Goal: Transaction & Acquisition: Purchase product/service

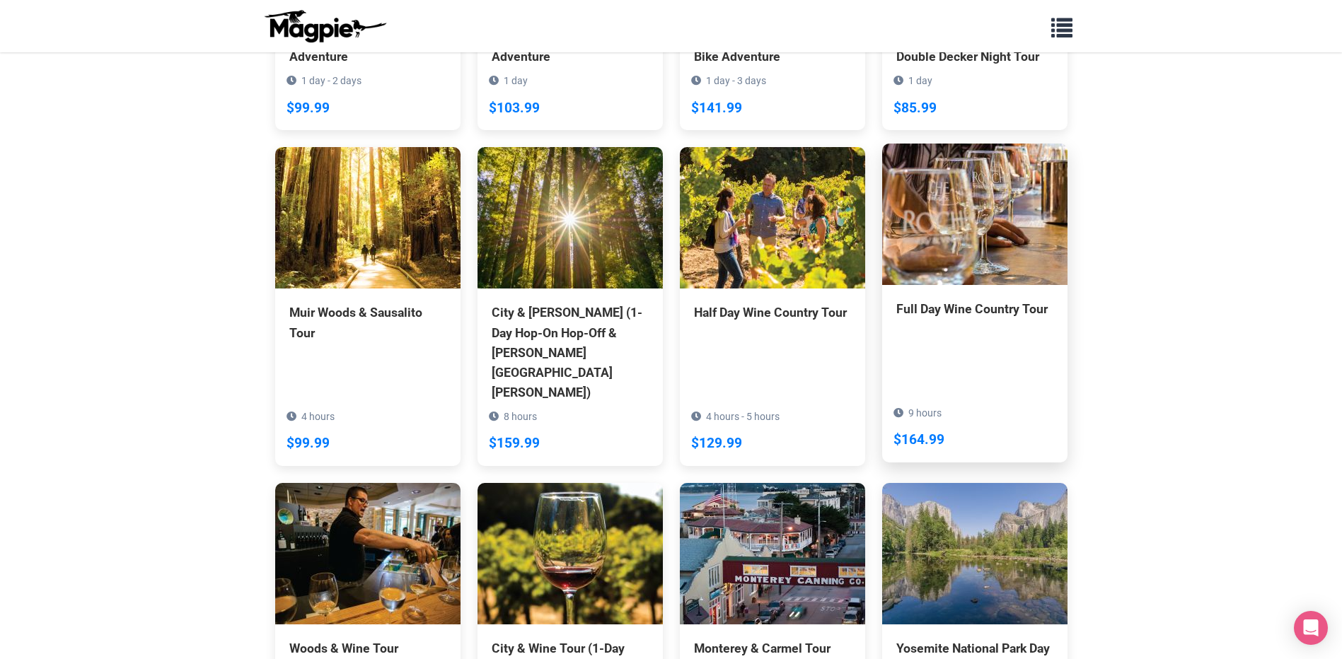
scroll to position [920, 0]
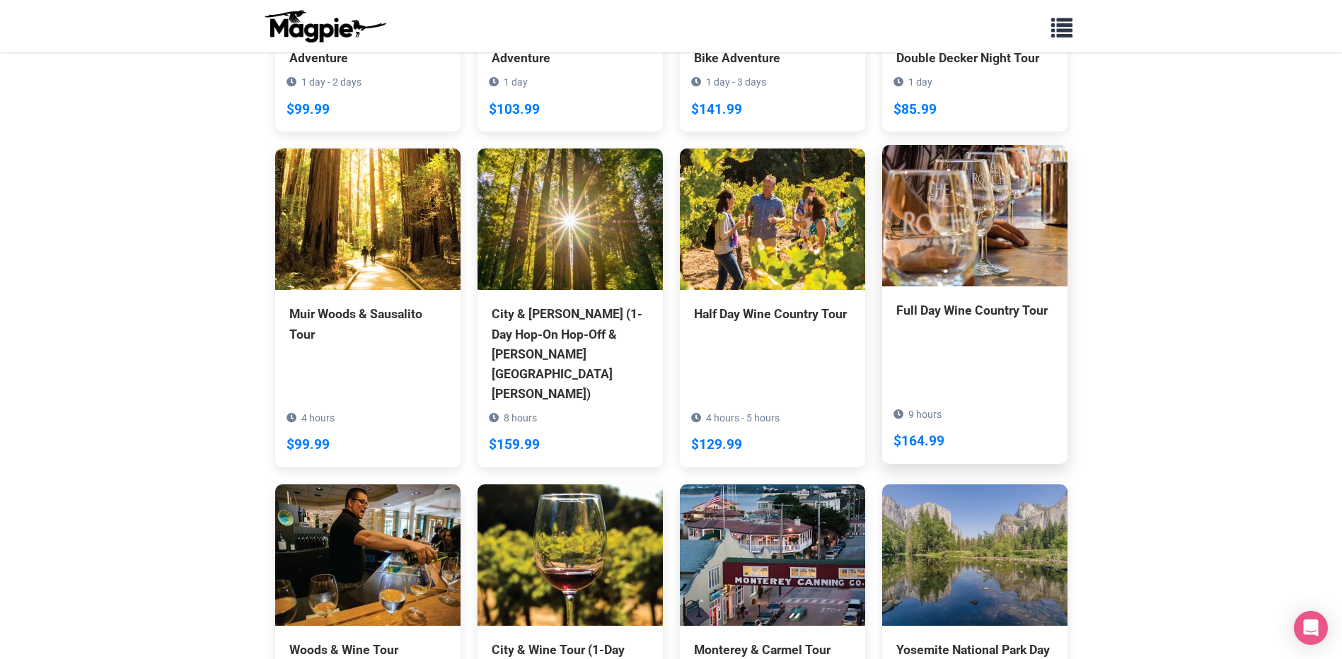
click at [978, 213] on img at bounding box center [974, 215] width 185 height 141
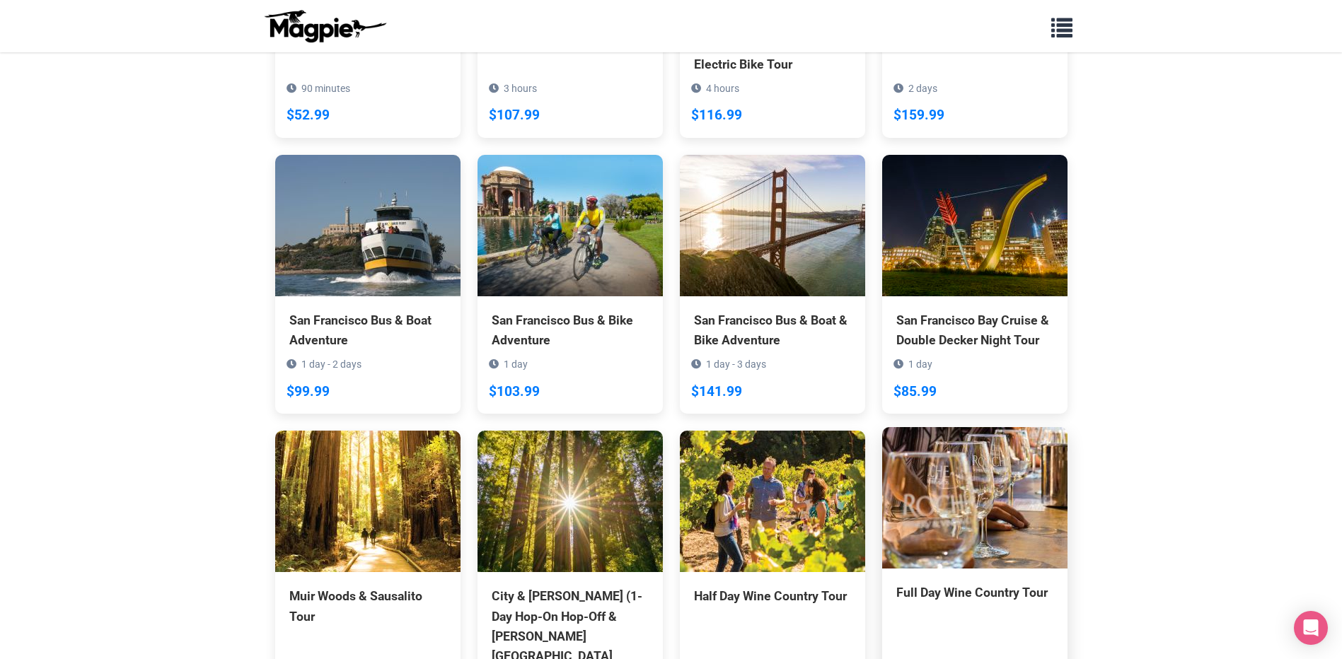
scroll to position [637, 0]
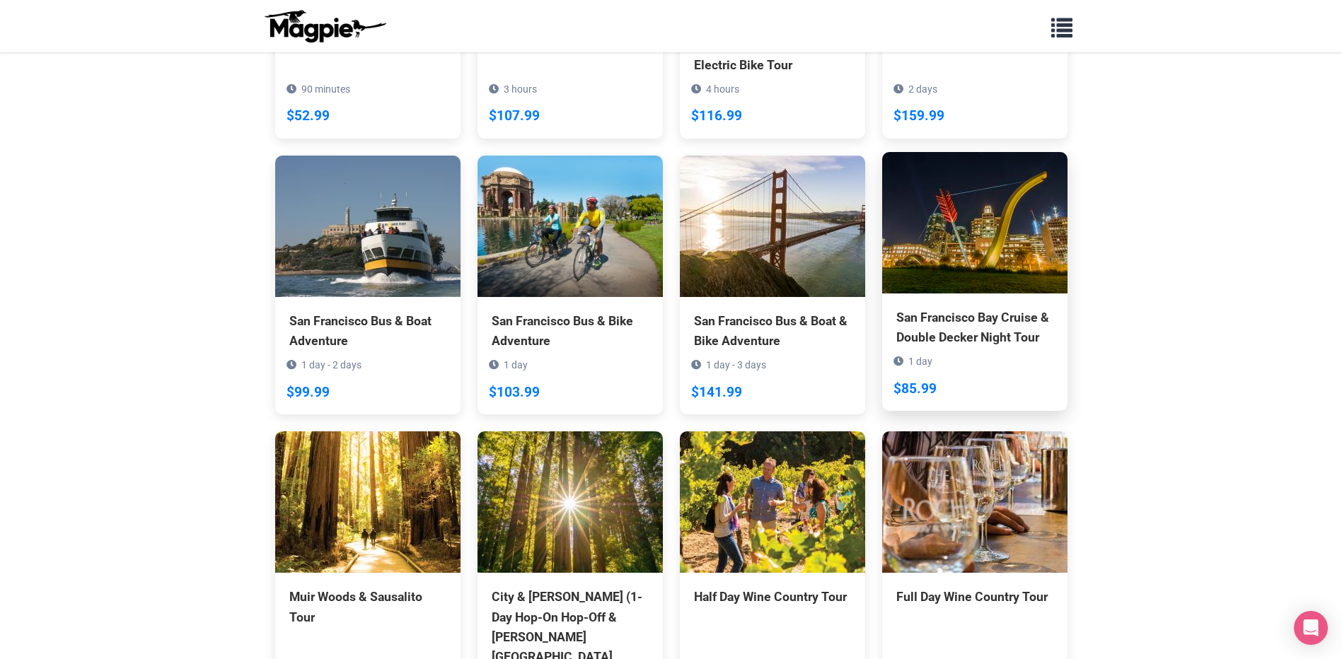
click at [987, 249] on img at bounding box center [974, 222] width 185 height 141
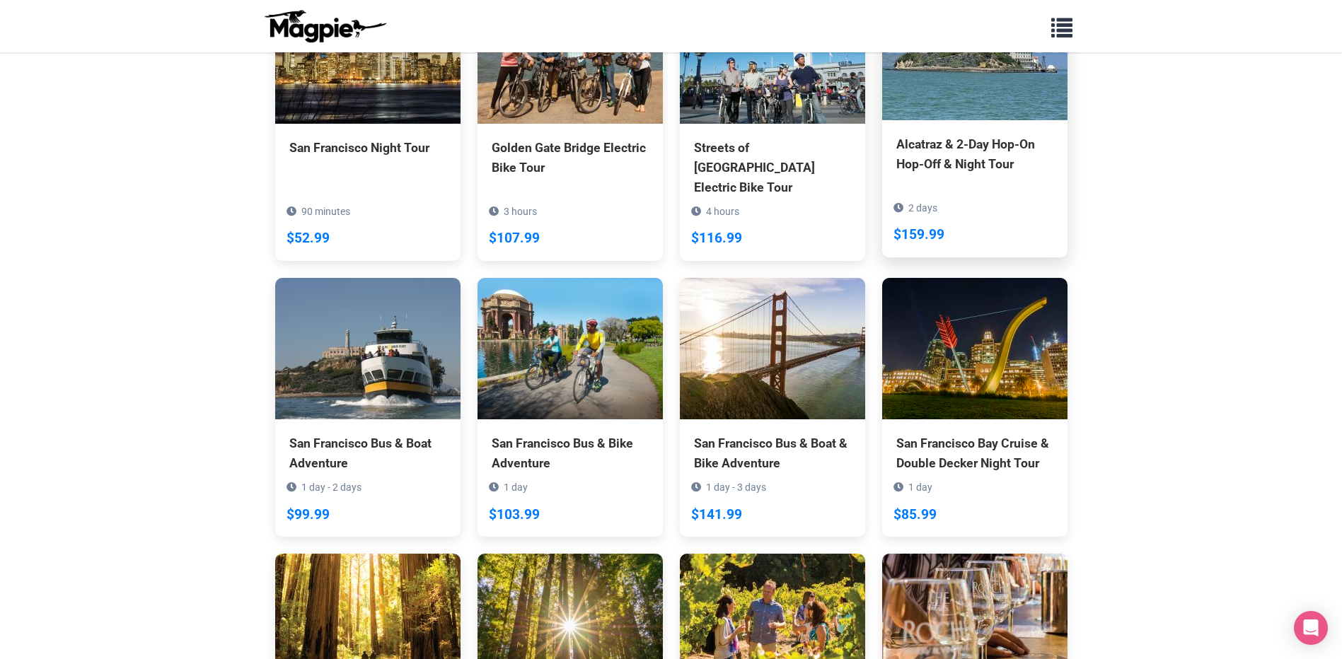
scroll to position [495, 0]
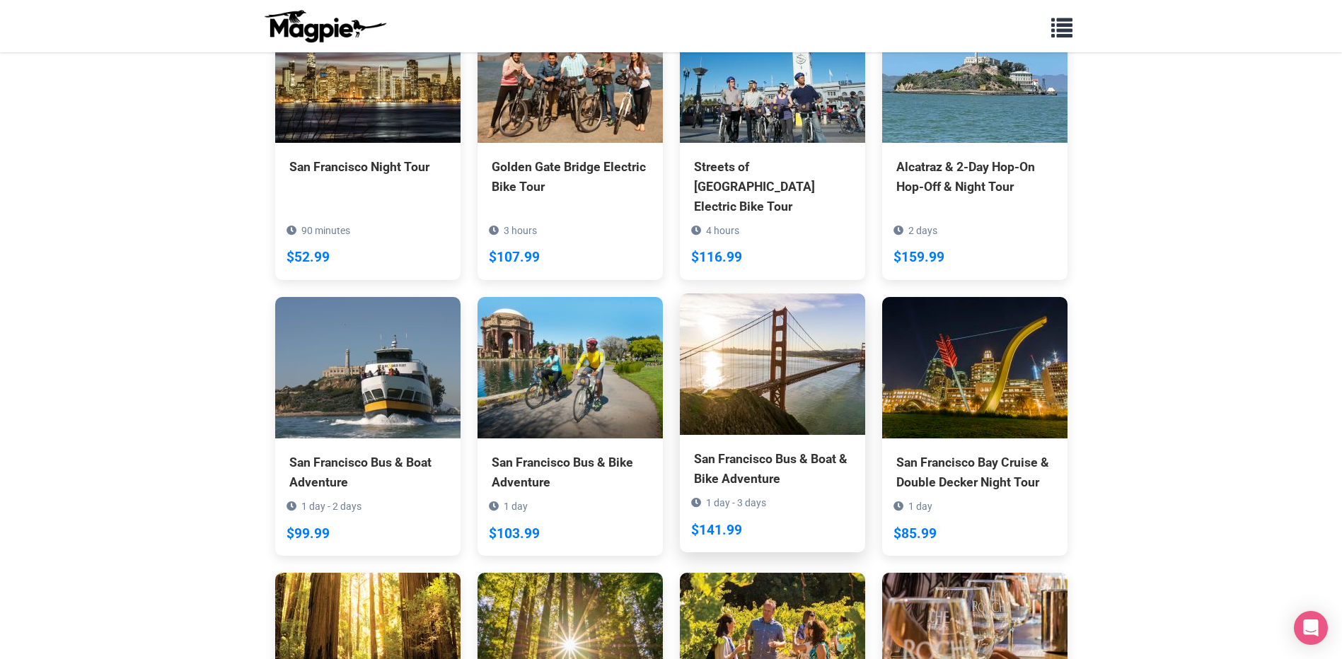
click at [799, 344] on img at bounding box center [772, 364] width 185 height 141
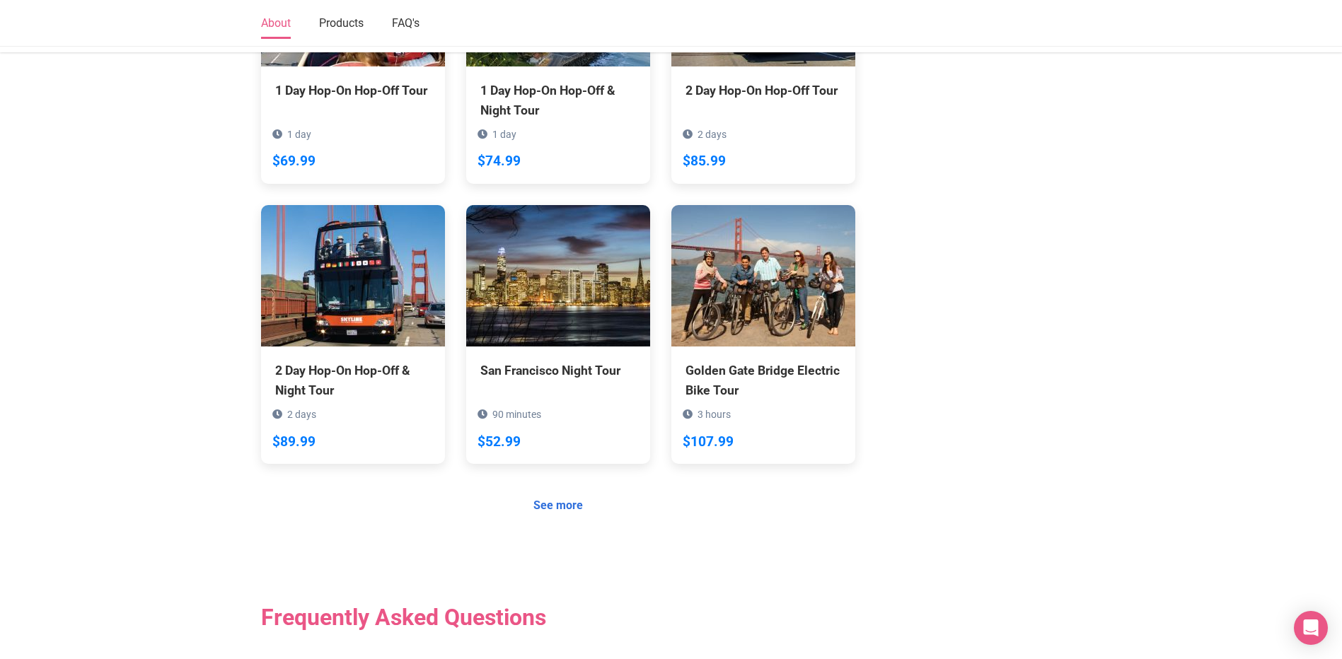
scroll to position [920, 0]
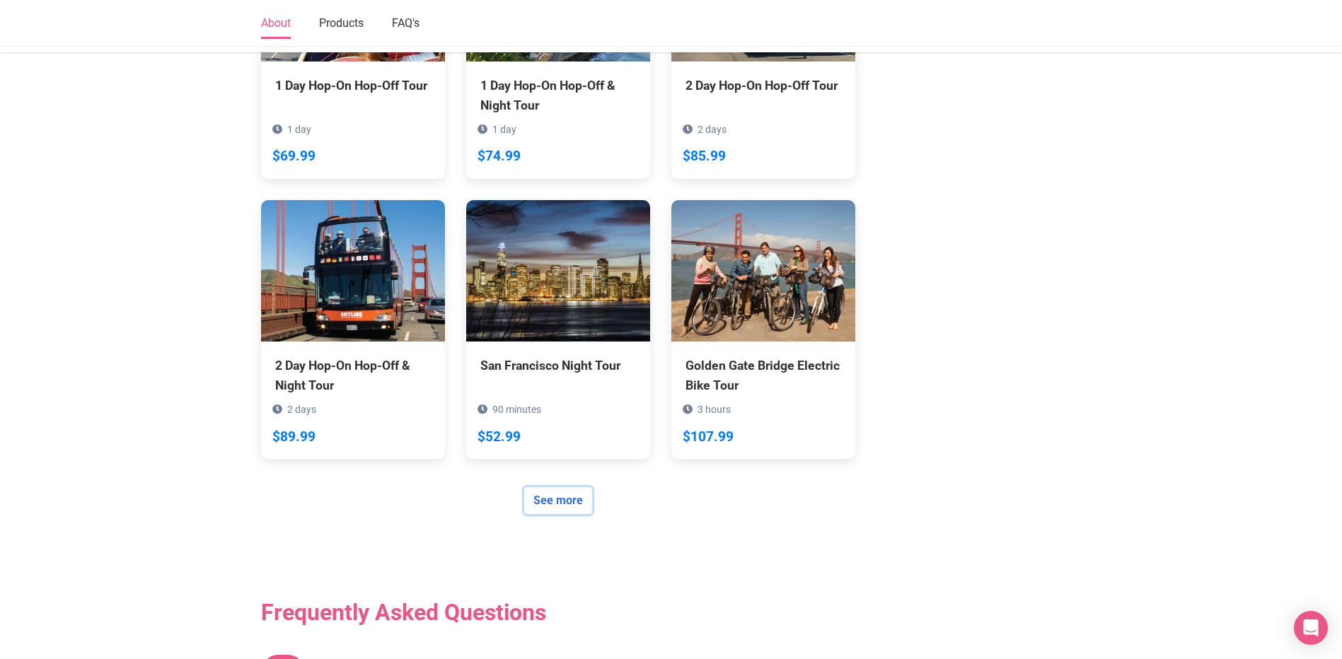
click at [560, 487] on link "See more" at bounding box center [558, 500] width 68 height 27
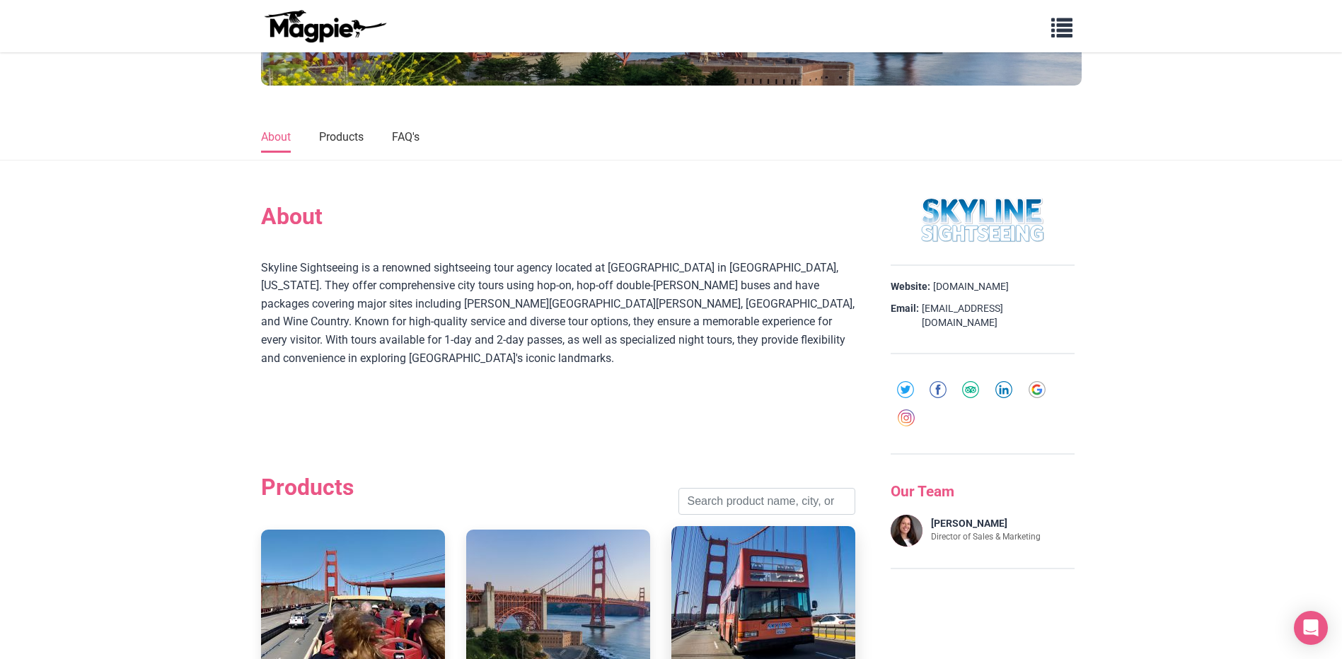
scroll to position [283, 0]
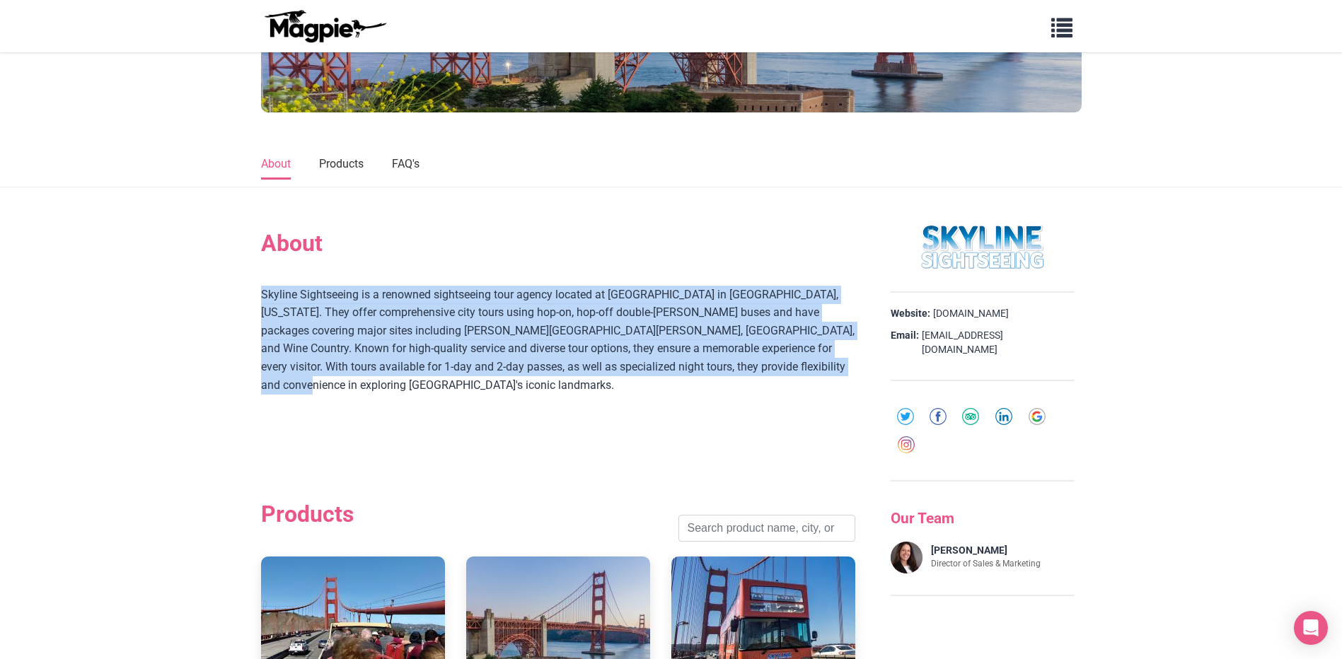
drag, startPoint x: 762, startPoint y: 371, endPoint x: 259, endPoint y: 299, distance: 508.8
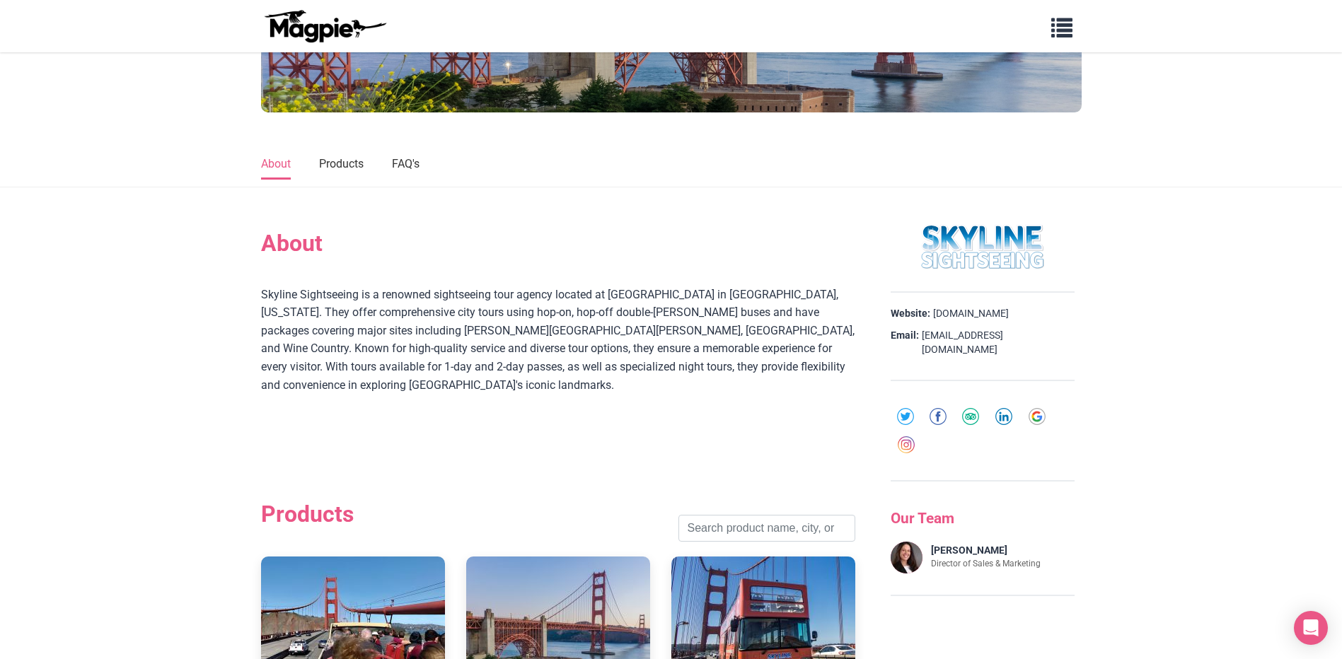
drag, startPoint x: 259, startPoint y: 299, endPoint x: 598, endPoint y: 406, distance: 355.2
click at [587, 406] on div "Skyline Sightseeing is a renowned sightseeing tour agency located at Fisherman'…" at bounding box center [558, 358] width 594 height 145
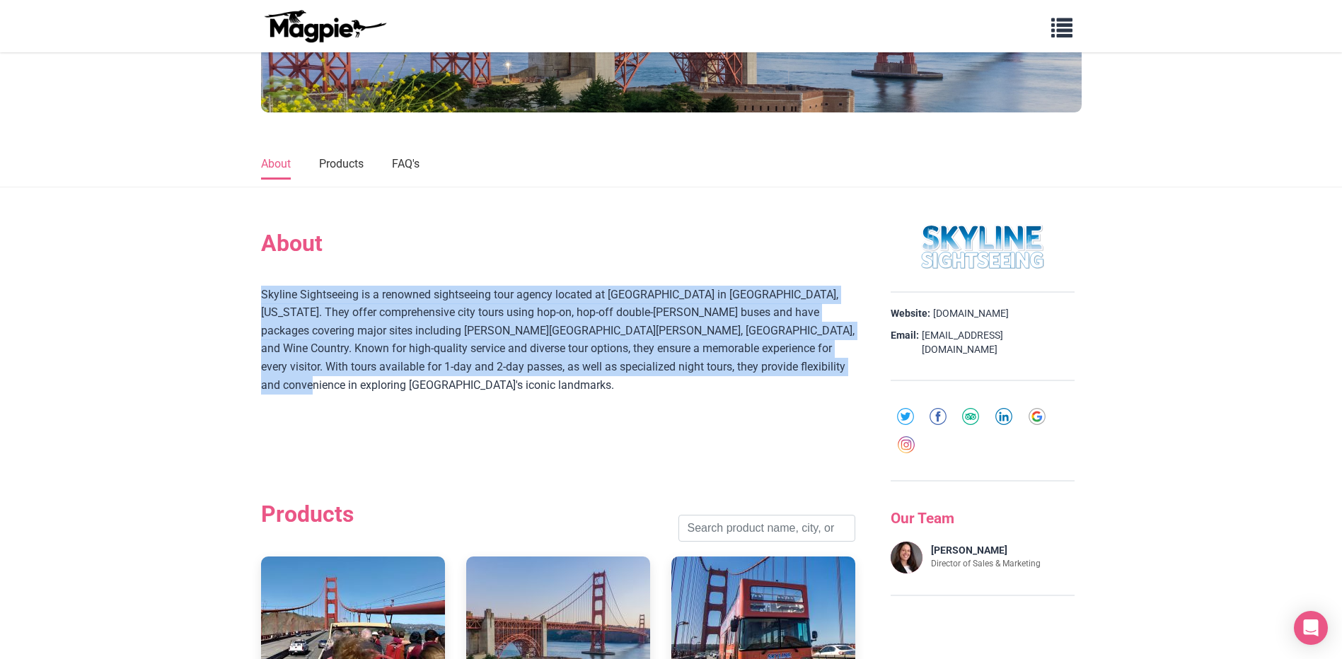
drag, startPoint x: 766, startPoint y: 371, endPoint x: 248, endPoint y: 294, distance: 523.4
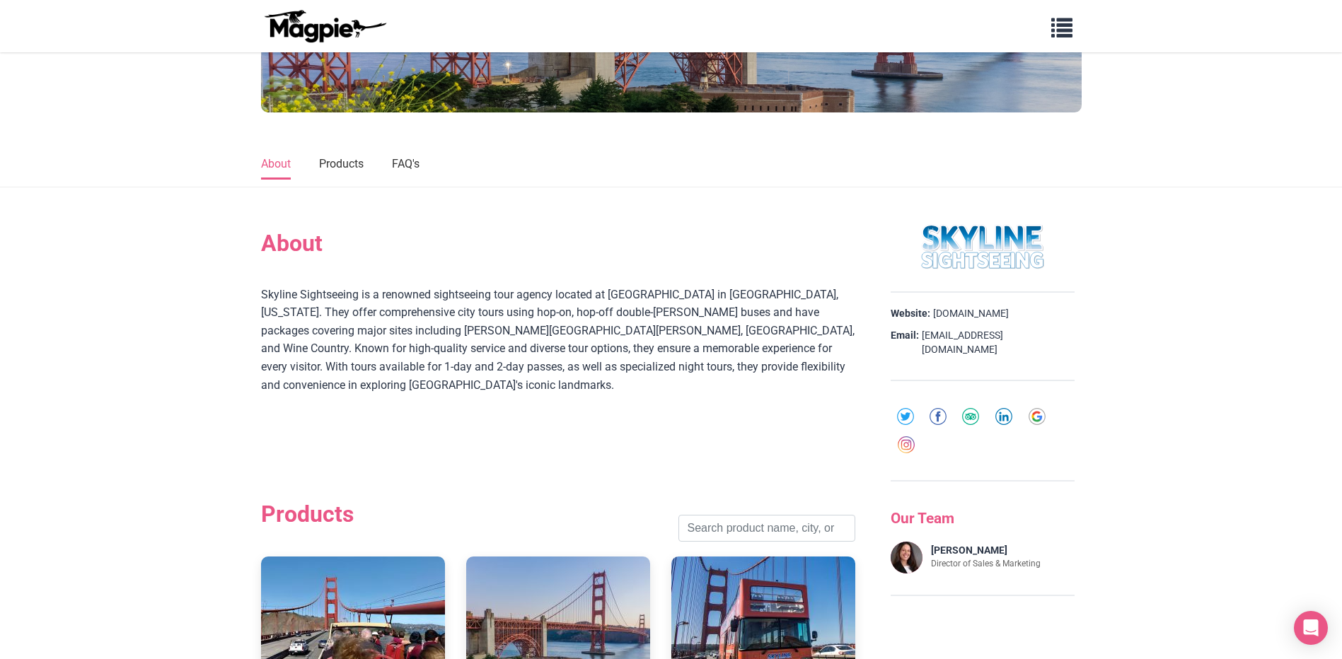
click at [791, 385] on div "Skyline Sightseeing is a renowned sightseeing tour agency located at Fisherman'…" at bounding box center [558, 358] width 594 height 145
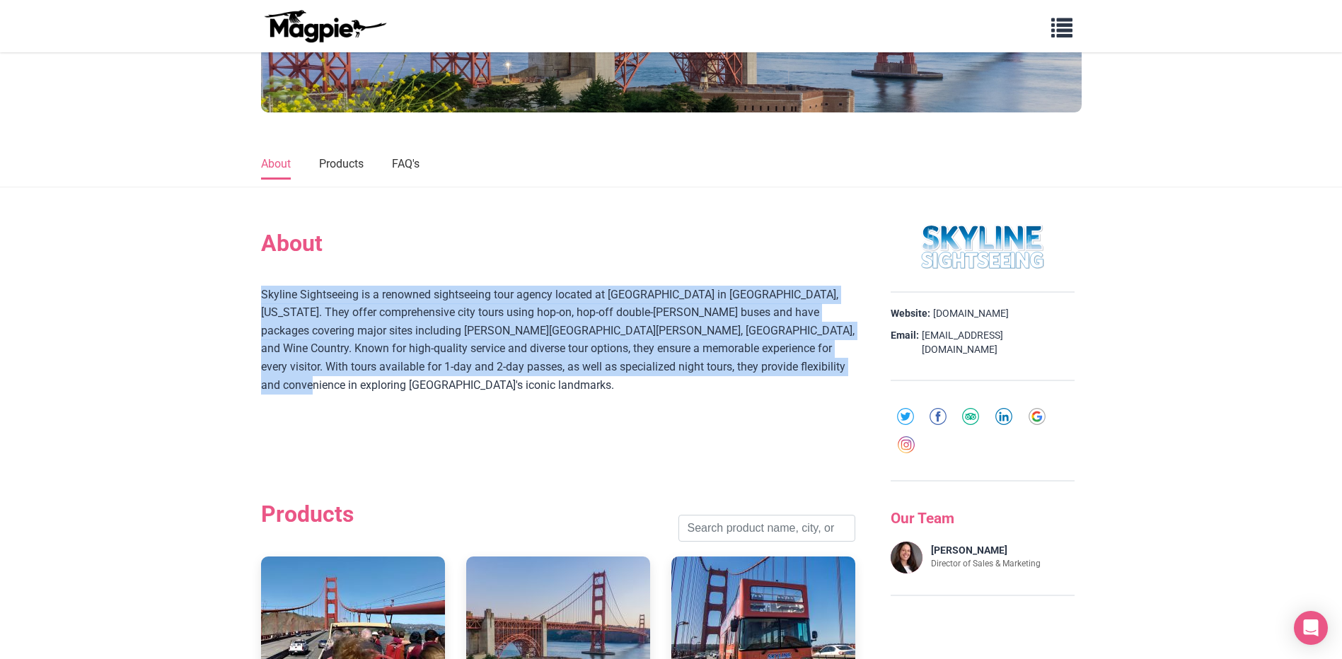
drag, startPoint x: 766, startPoint y: 374, endPoint x: 247, endPoint y: 301, distance: 524.3
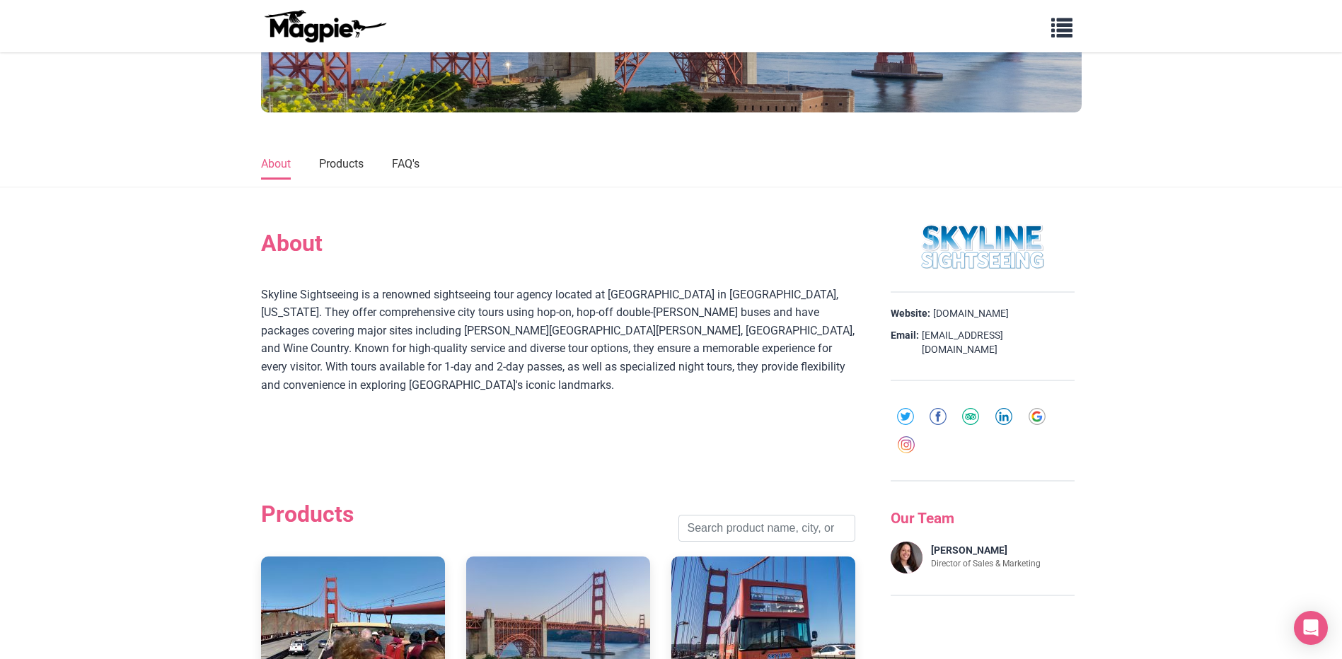
click at [784, 412] on div "Skyline Sightseeing is a renowned sightseeing tour agency located at Fisherman'…" at bounding box center [558, 358] width 594 height 202
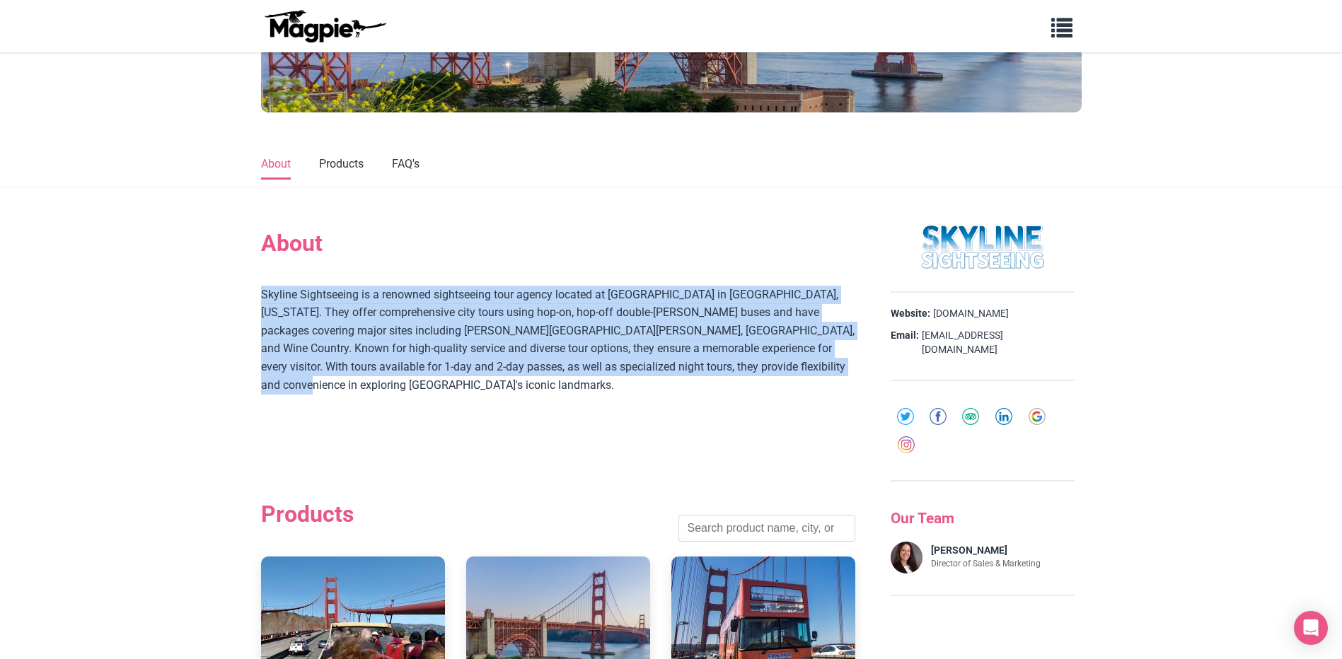
drag, startPoint x: 783, startPoint y: 371, endPoint x: 215, endPoint y: 303, distance: 572.0
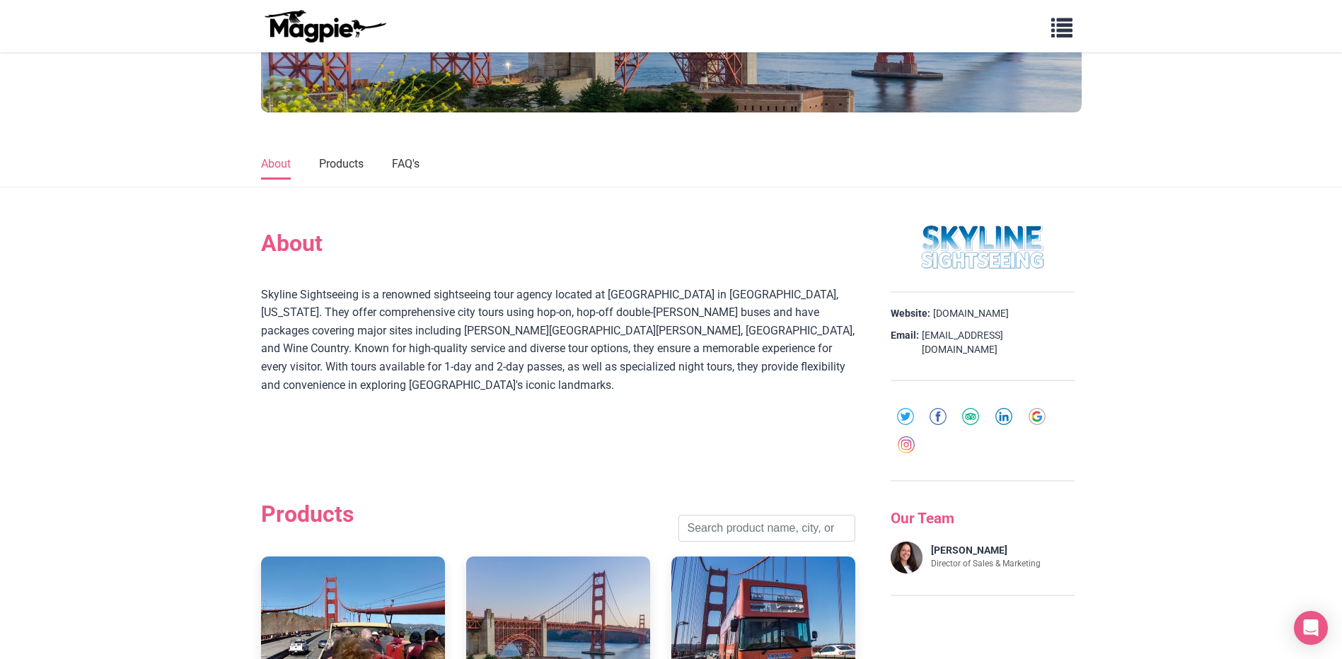
click at [764, 396] on div "Skyline Sightseeing is a renowned sightseeing tour agency located at Fisherman'…" at bounding box center [558, 358] width 594 height 145
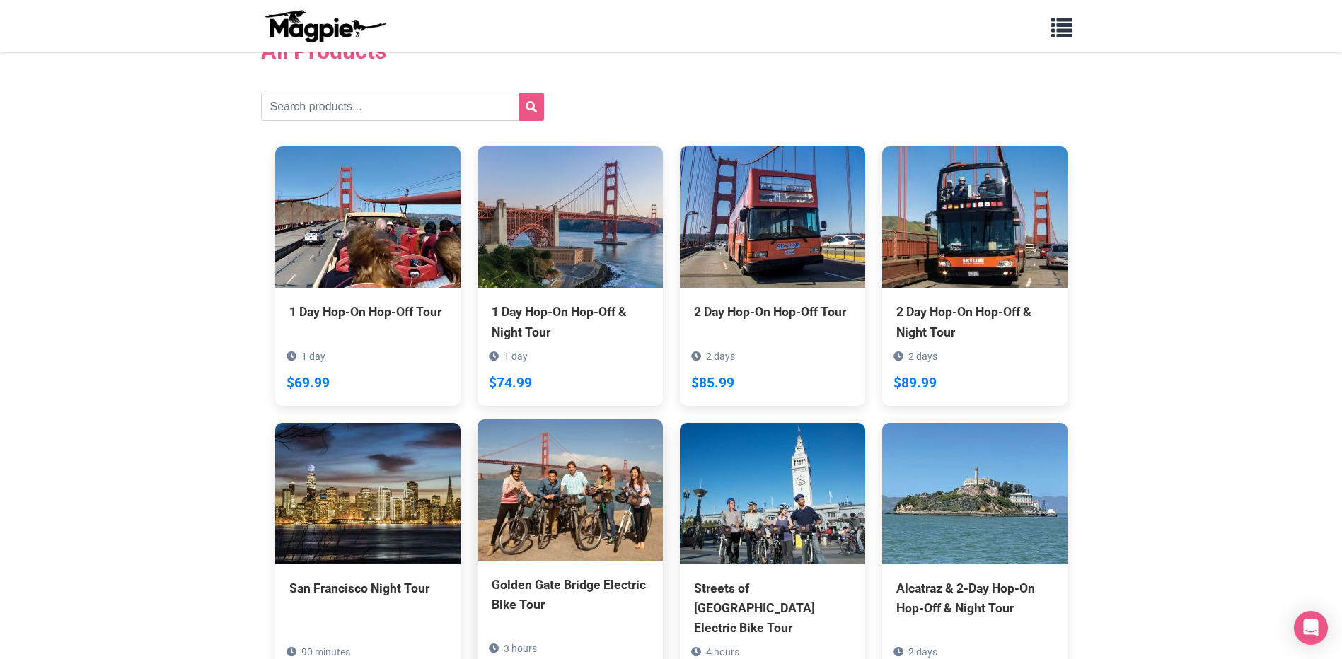
scroll to position [71, 0]
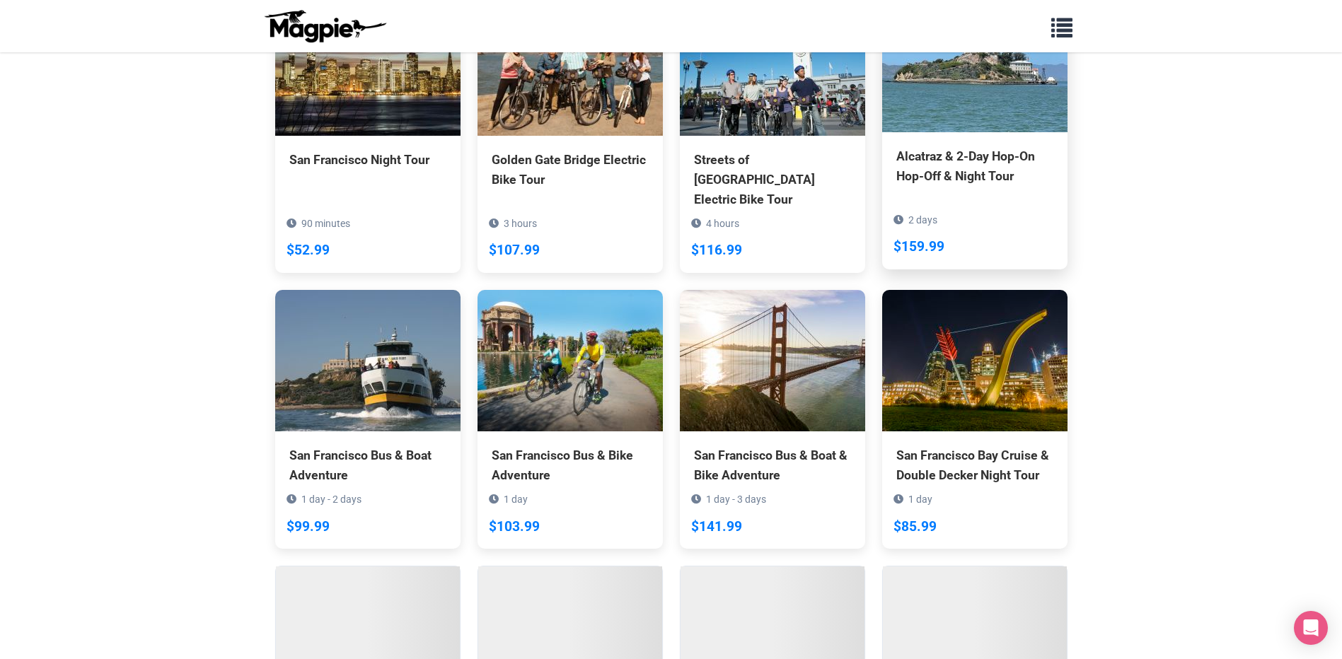
scroll to position [693, 0]
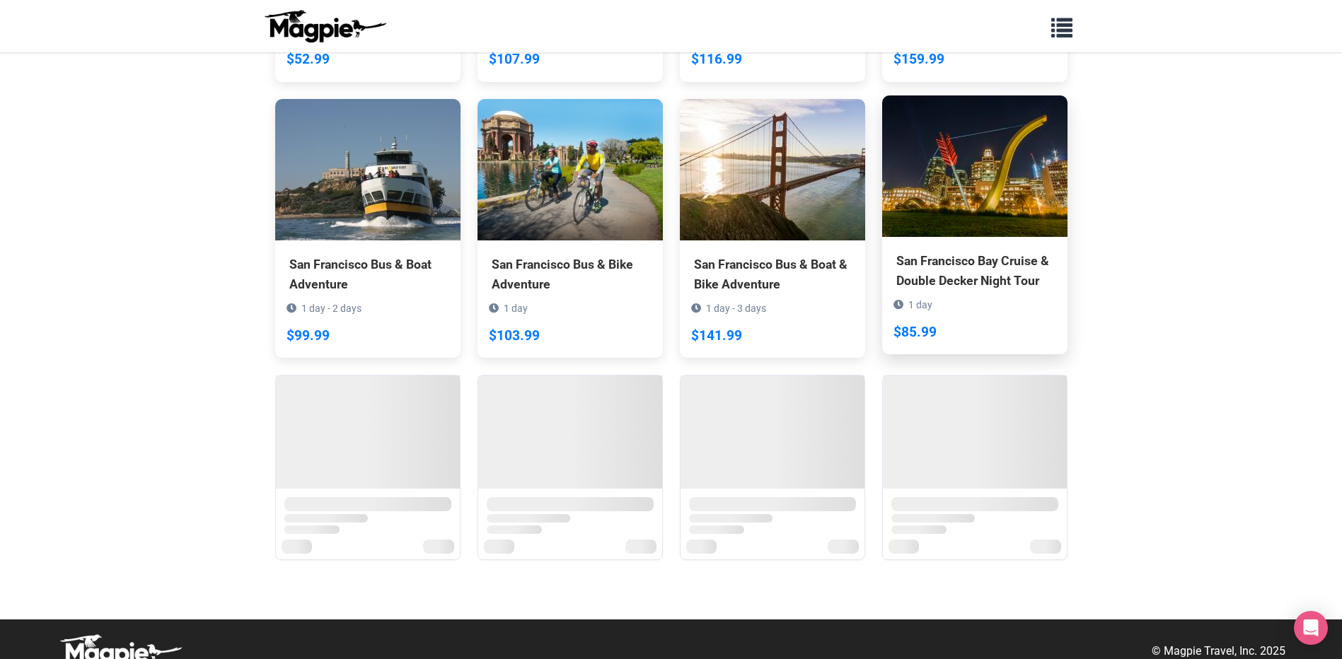
click at [966, 237] on div "San Francisco Bay Cruise & Double [PERSON_NAME] Night Tour 1 day $85.99" at bounding box center [974, 295] width 185 height 117
